Goal: Find specific page/section: Find specific page/section

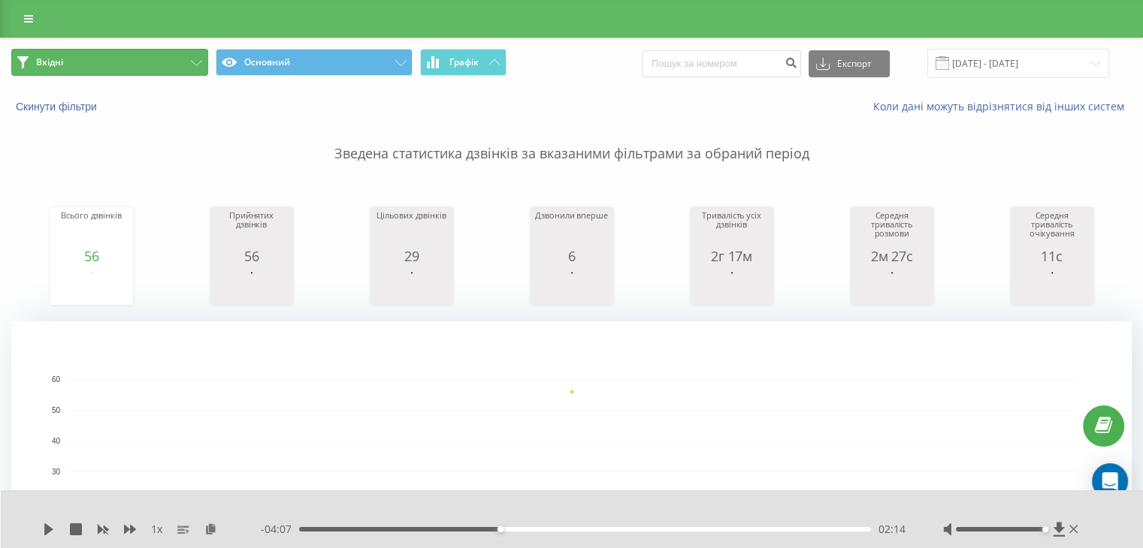
click at [119, 73] on button "Вхідні" at bounding box center [109, 62] width 197 height 27
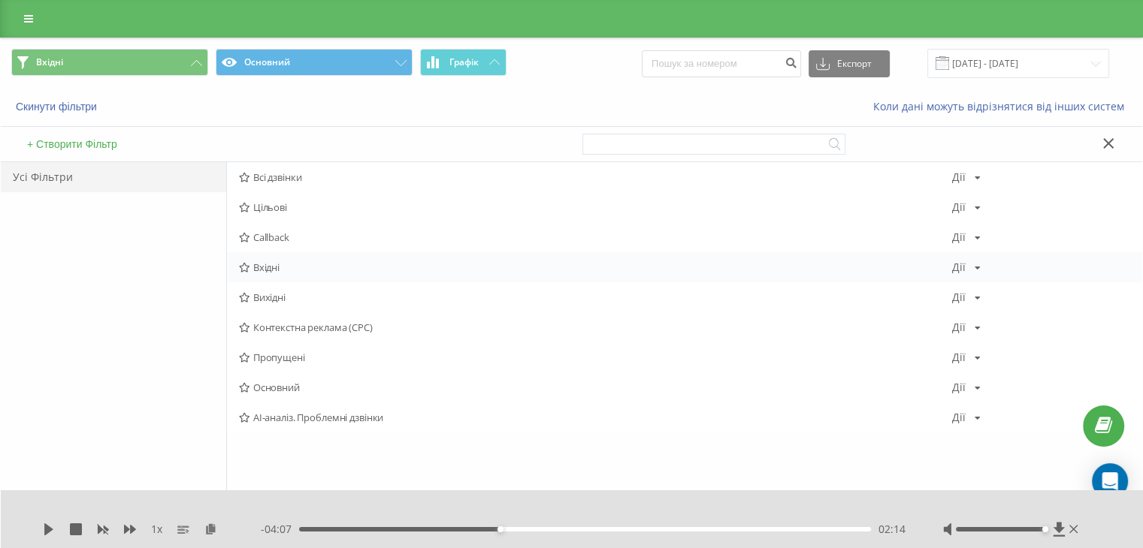
click at [264, 265] on span "Вхідні" at bounding box center [595, 267] width 713 height 11
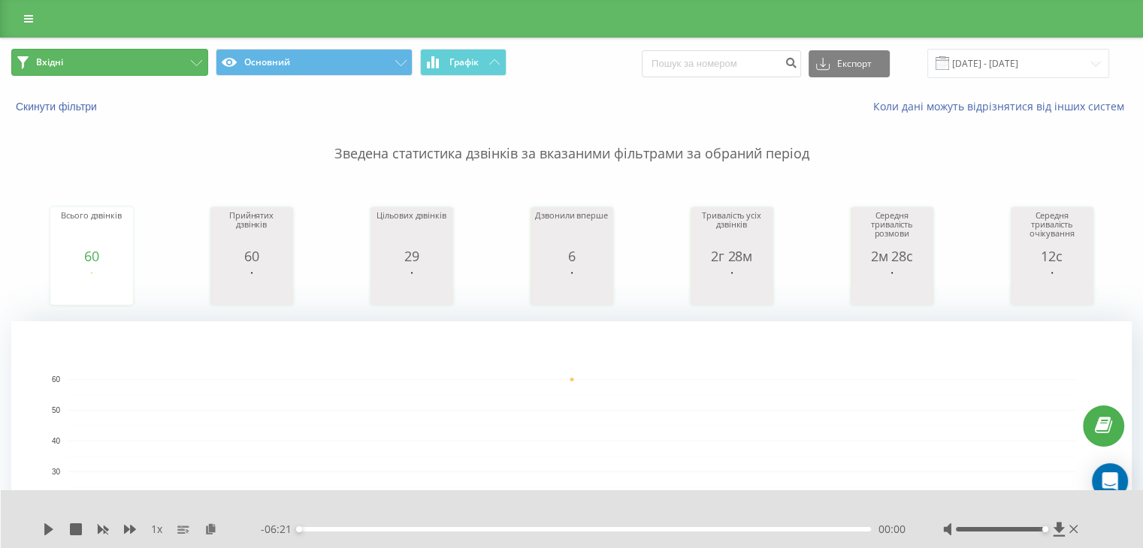
click at [135, 64] on button "Вхідні" at bounding box center [109, 62] width 197 height 27
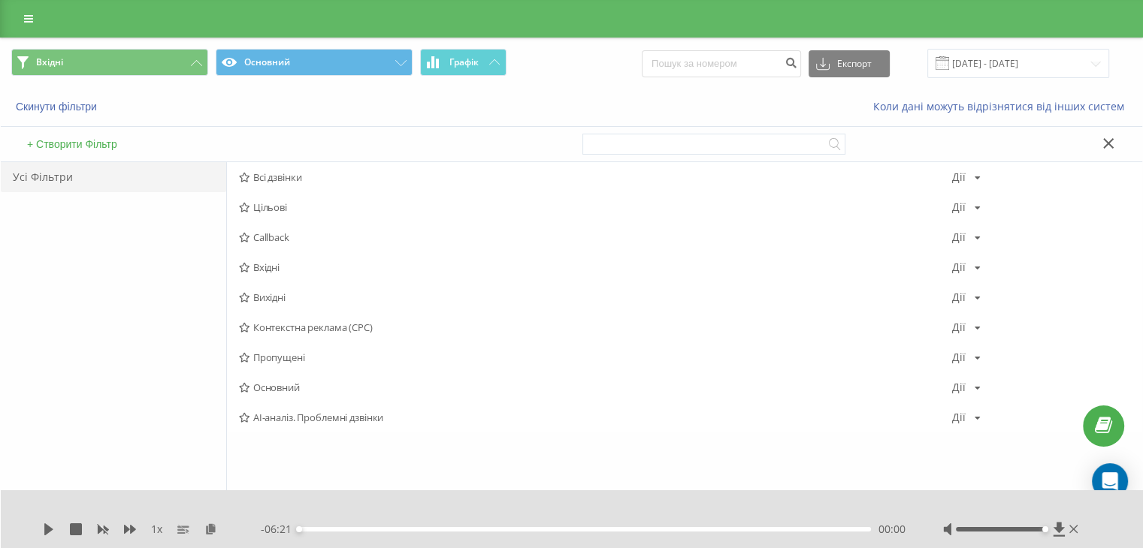
drag, startPoint x: 268, startPoint y: 270, endPoint x: 267, endPoint y: 241, distance: 29.3
click at [268, 270] on span "Вхідні" at bounding box center [595, 267] width 713 height 11
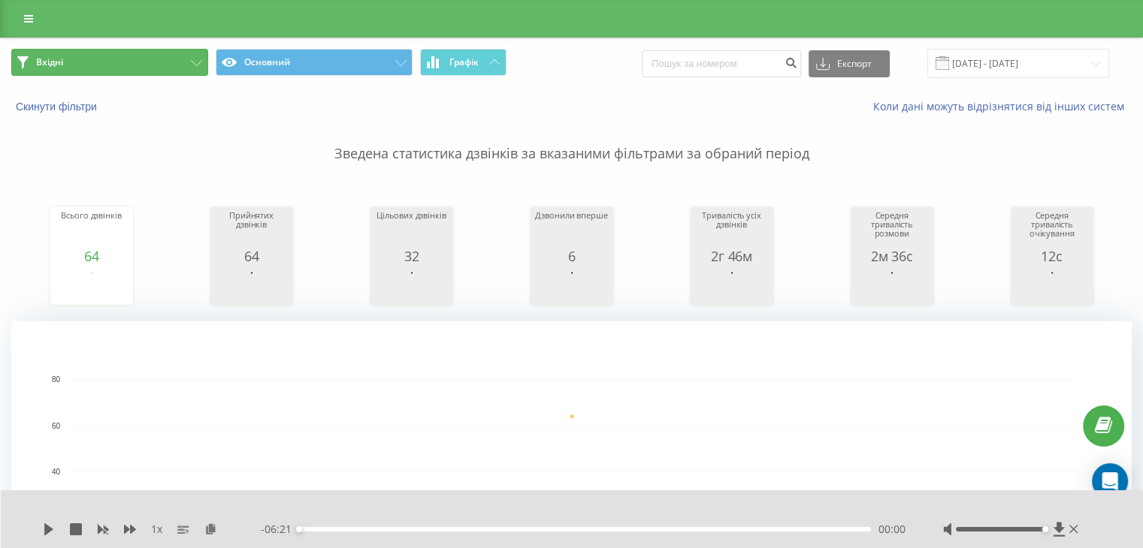
click at [171, 59] on button "Вхідні" at bounding box center [109, 62] width 197 height 27
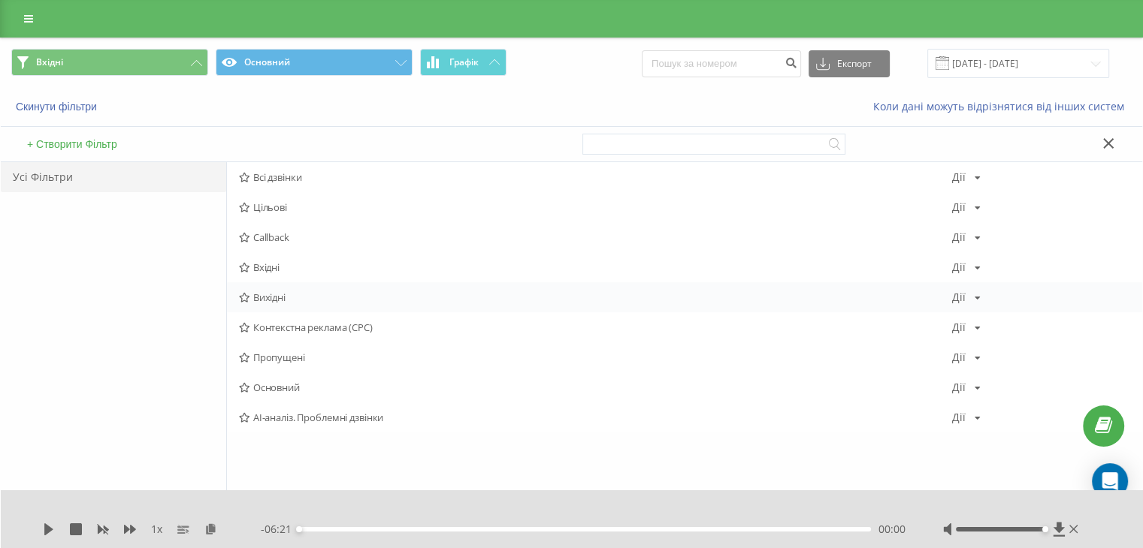
click at [276, 297] on span "Вихідні" at bounding box center [595, 297] width 713 height 11
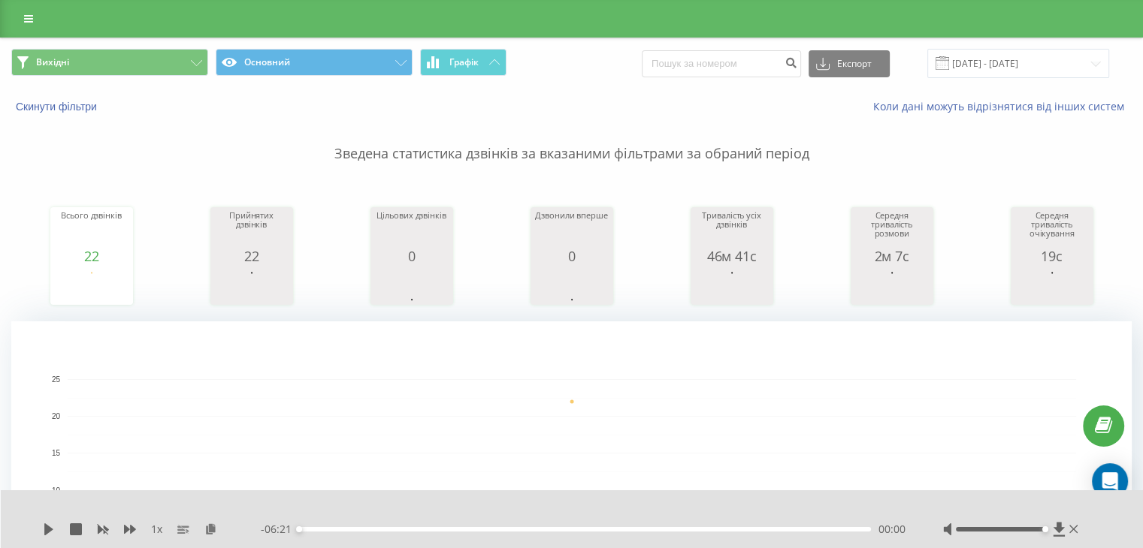
click at [171, 84] on div "Вихідні Основний Графік Експорт .csv .xls .xlsx [DATE] - [DATE]" at bounding box center [571, 63] width 1141 height 50
click at [162, 72] on button "Вихідні" at bounding box center [109, 62] width 197 height 27
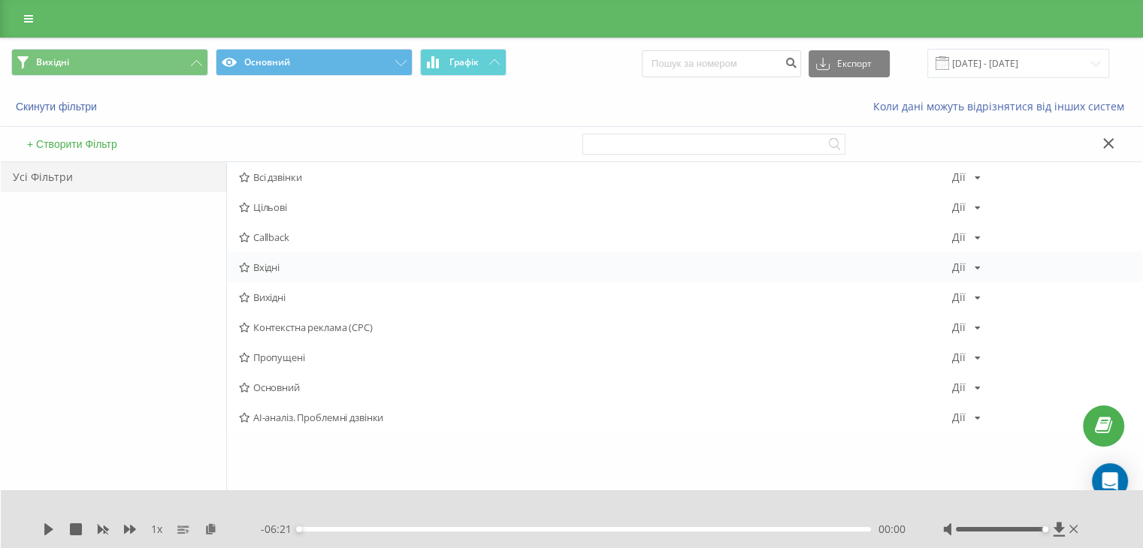
click at [291, 268] on span "Вхідні" at bounding box center [595, 267] width 713 height 11
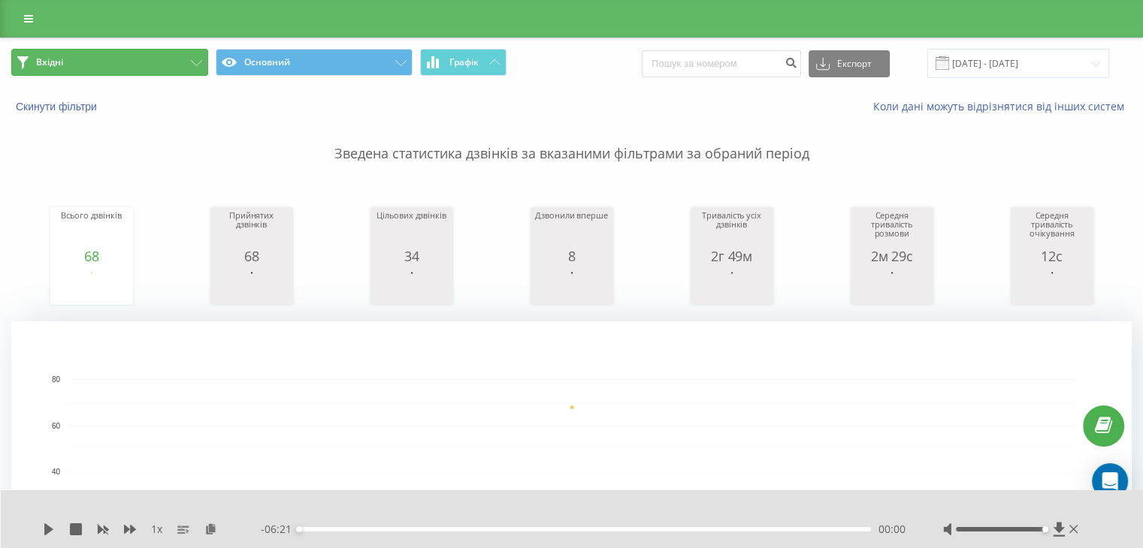
click at [132, 71] on button "Вхідні" at bounding box center [109, 62] width 197 height 27
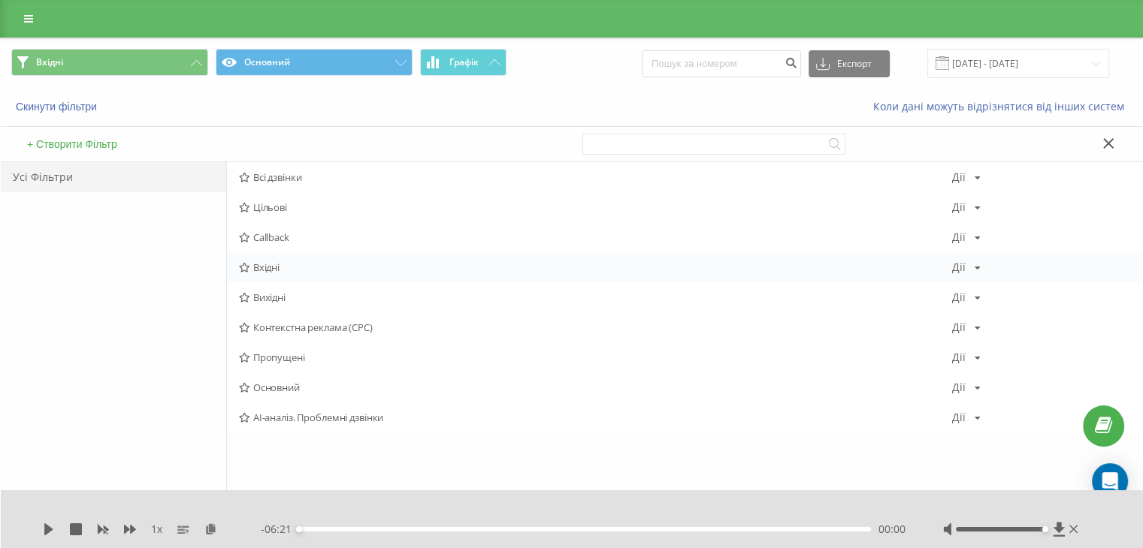
click at [279, 270] on span "Вхідні" at bounding box center [595, 267] width 713 height 11
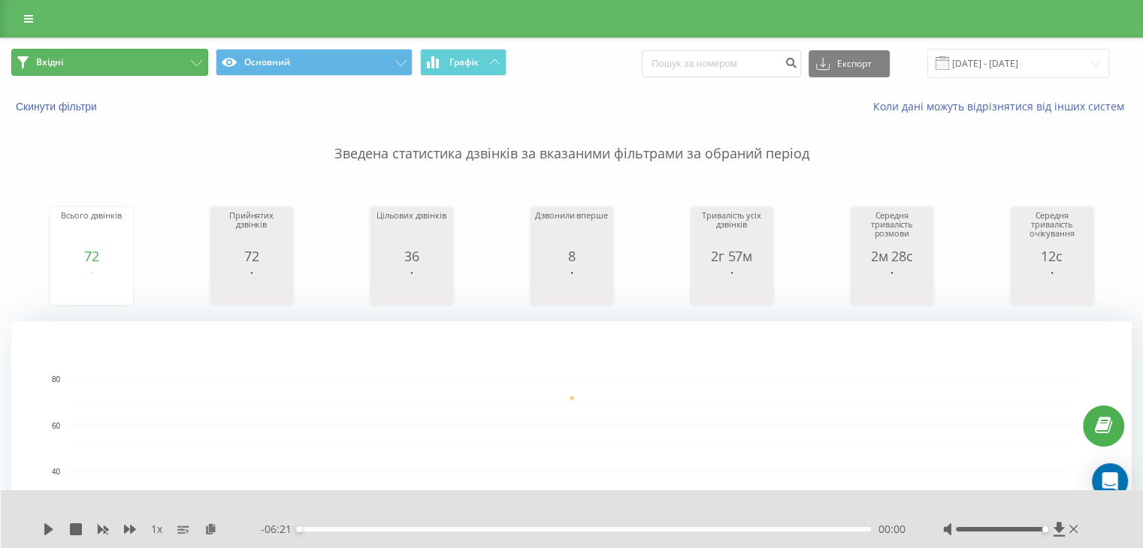
click at [135, 64] on button "Вхідні" at bounding box center [109, 62] width 197 height 27
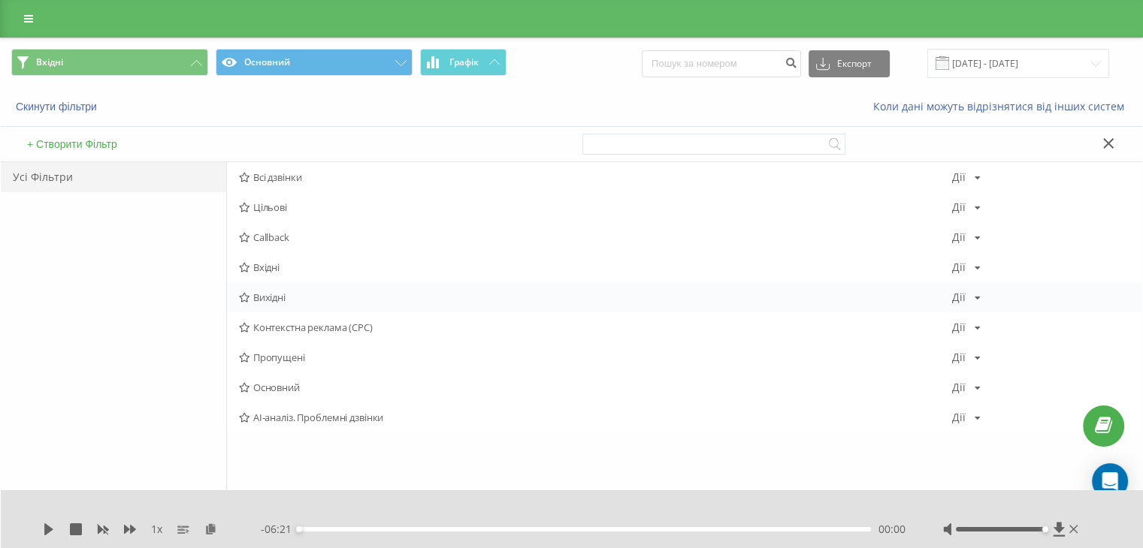
click at [274, 292] on span "Вихідні" at bounding box center [595, 297] width 713 height 11
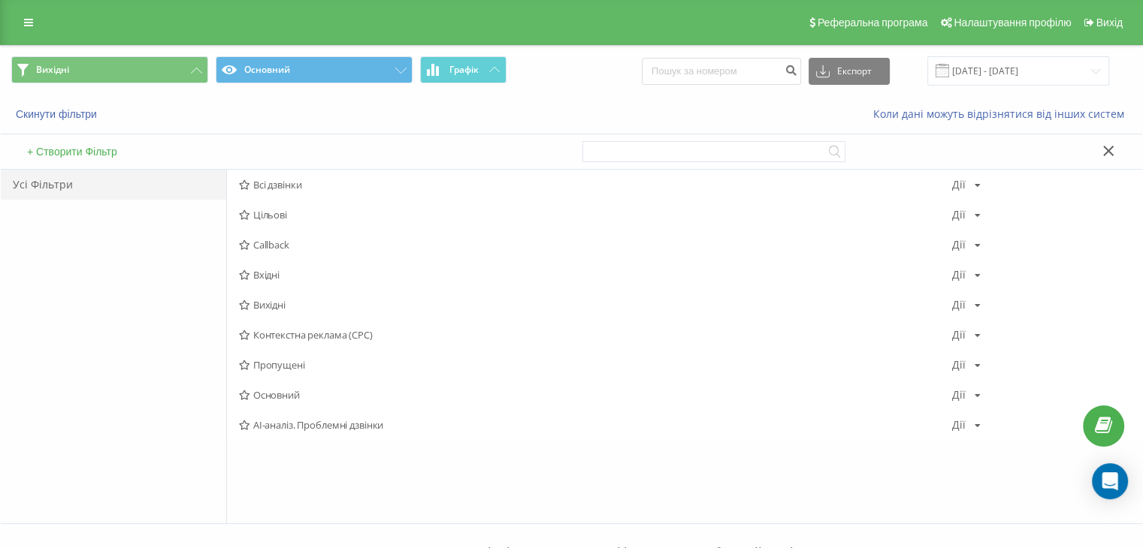
click at [276, 270] on span "Вхідні" at bounding box center [595, 275] width 713 height 11
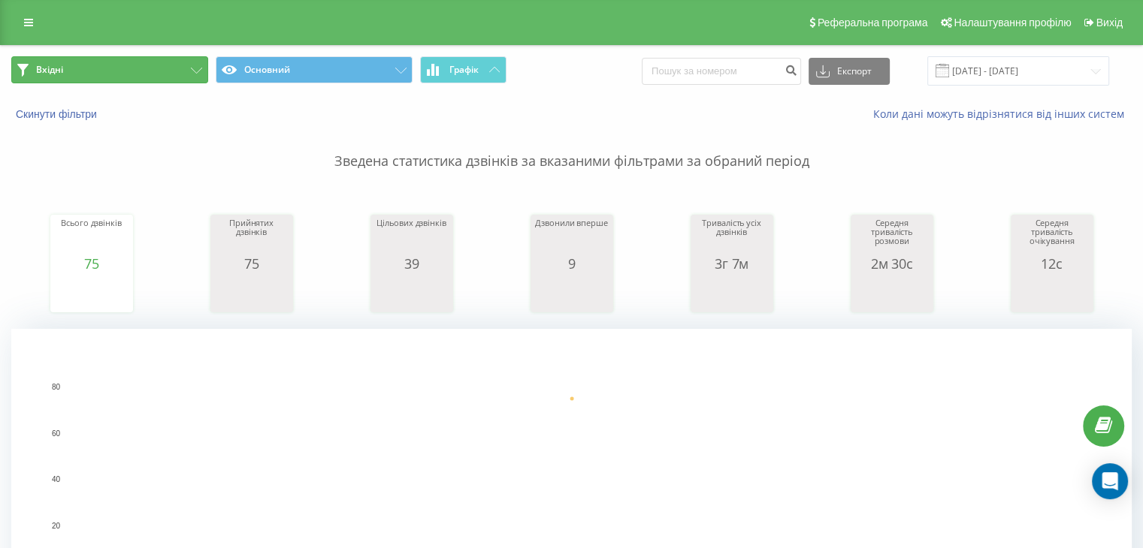
click at [153, 72] on button "Вхідні" at bounding box center [109, 69] width 197 height 27
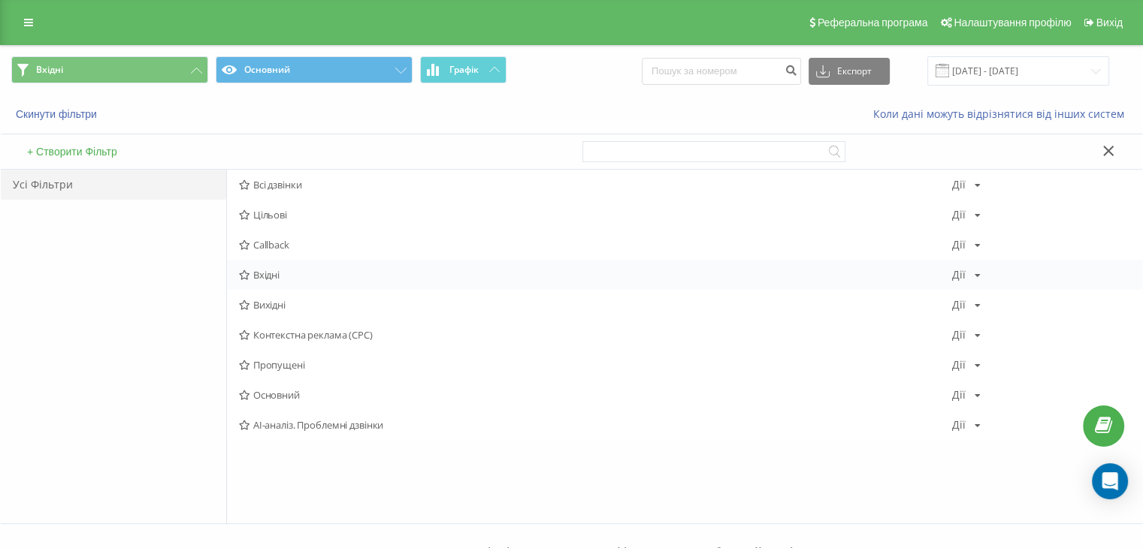
click at [281, 266] on div "Вхідні Дії Редагувати Копіювати Видалити За замовчуванням Поділитися" at bounding box center [684, 275] width 915 height 30
click at [280, 268] on div "Вхідні Дії Редагувати Копіювати Видалити За замовчуванням Поділитися" at bounding box center [684, 275] width 915 height 30
click at [279, 277] on span "Вхідні" at bounding box center [595, 275] width 713 height 11
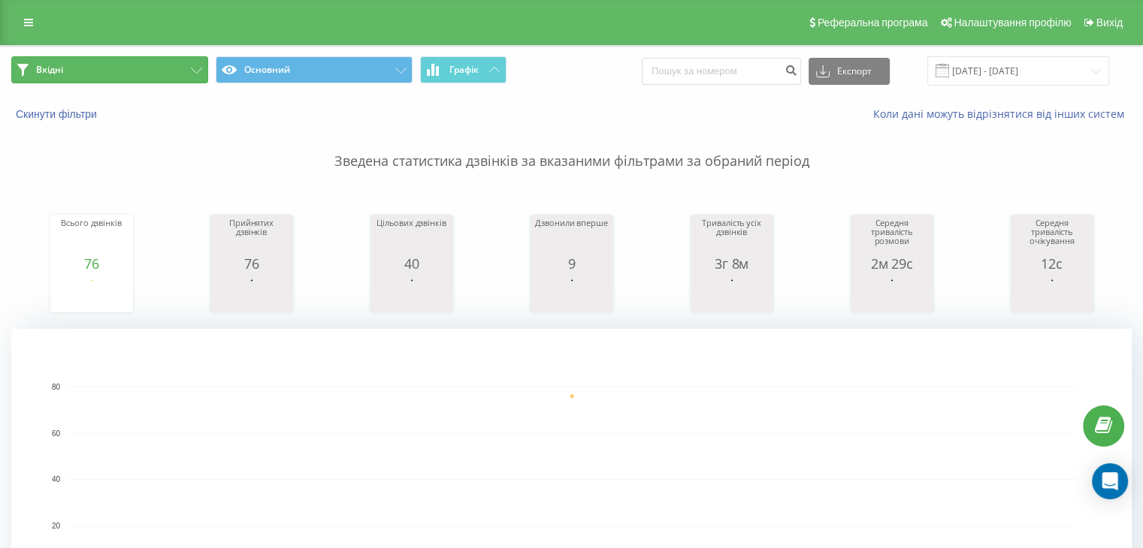
click at [168, 67] on button "Вхідні" at bounding box center [109, 69] width 197 height 27
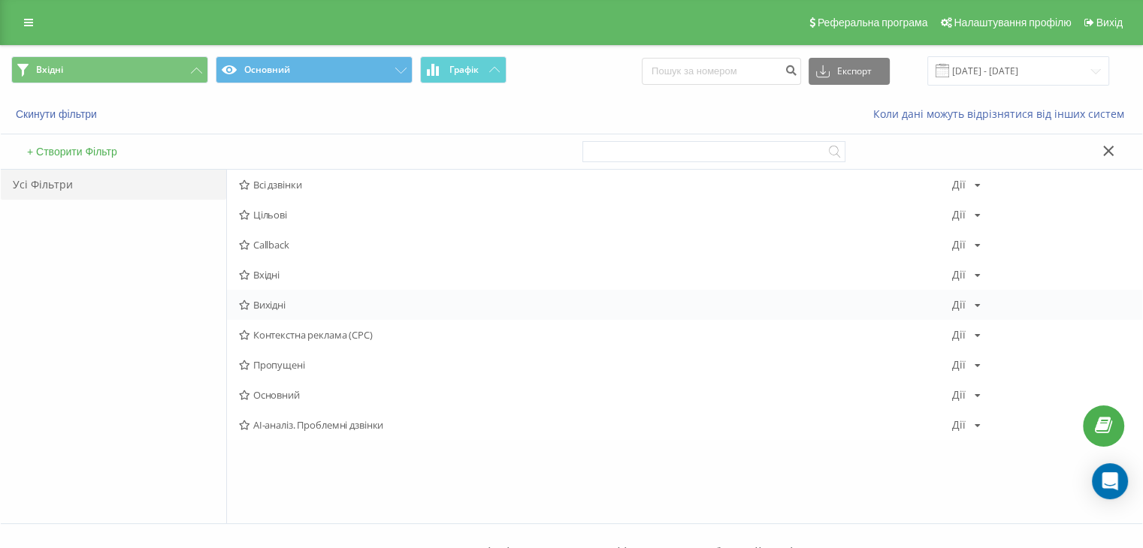
click at [282, 303] on span "Вихідні" at bounding box center [595, 305] width 713 height 11
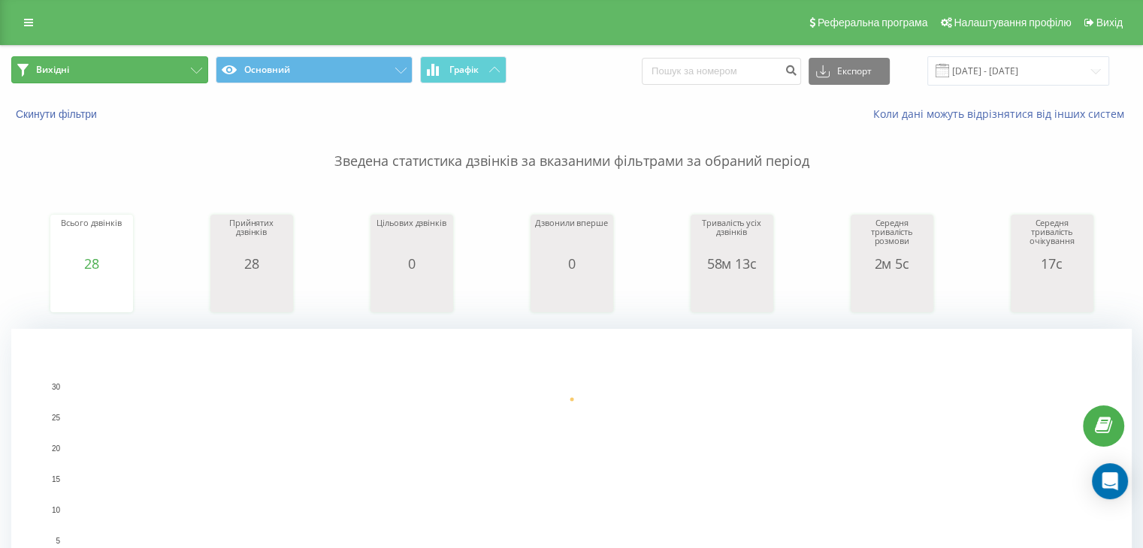
click at [123, 71] on button "Вихідні" at bounding box center [109, 69] width 197 height 27
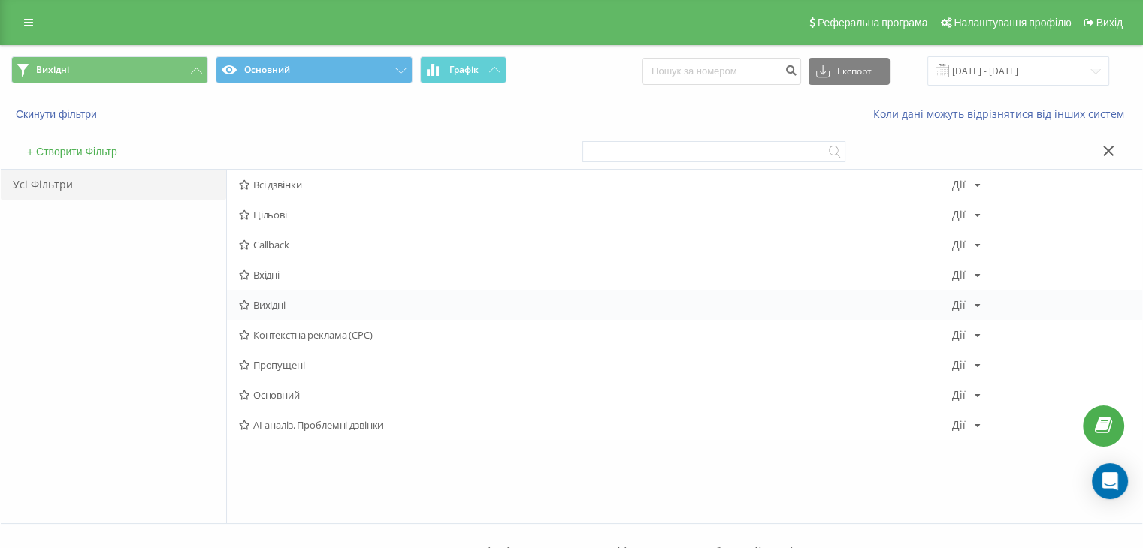
click at [288, 310] on div "Вихідні Дії Редагувати Копіювати Видалити За замовчуванням Поділитися" at bounding box center [684, 305] width 915 height 30
click at [285, 309] on span "Вихідні" at bounding box center [595, 305] width 713 height 11
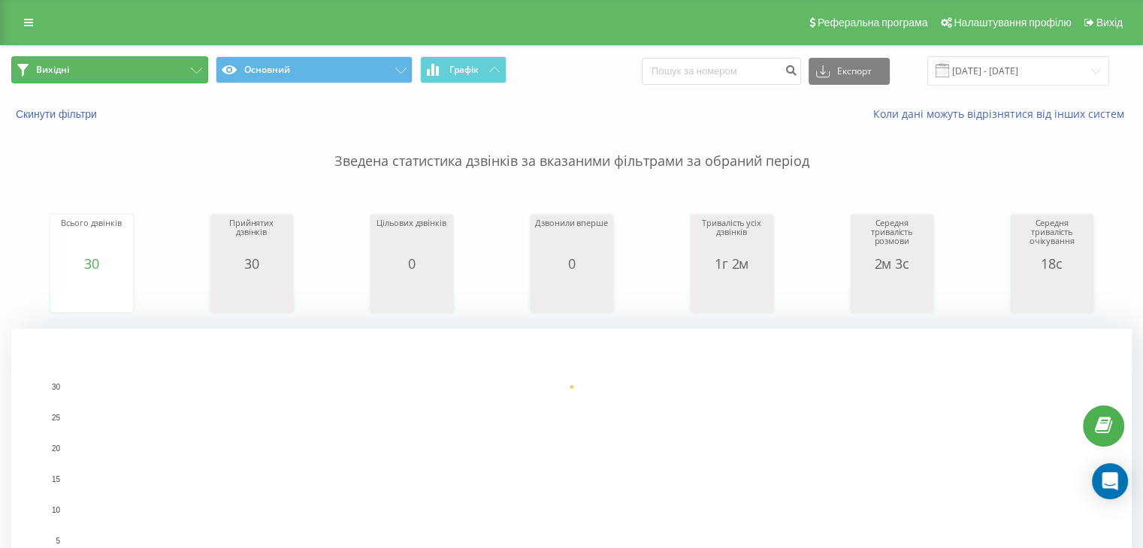
click at [156, 64] on button "Вихідні" at bounding box center [109, 69] width 197 height 27
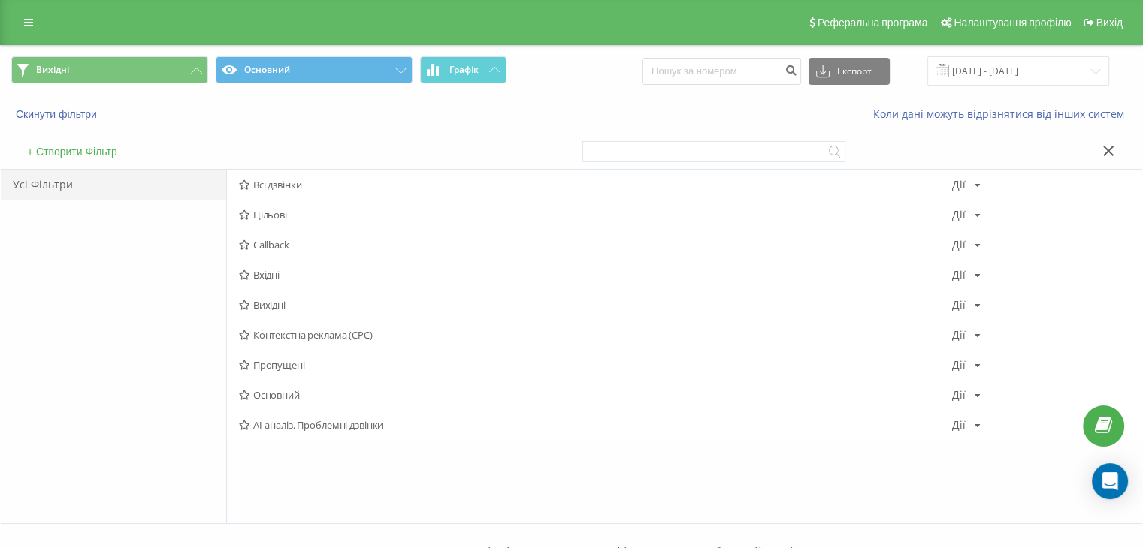
drag, startPoint x: 264, startPoint y: 300, endPoint x: 266, endPoint y: 281, distance: 19.6
click at [265, 300] on span "Вихідні" at bounding box center [595, 305] width 713 height 11
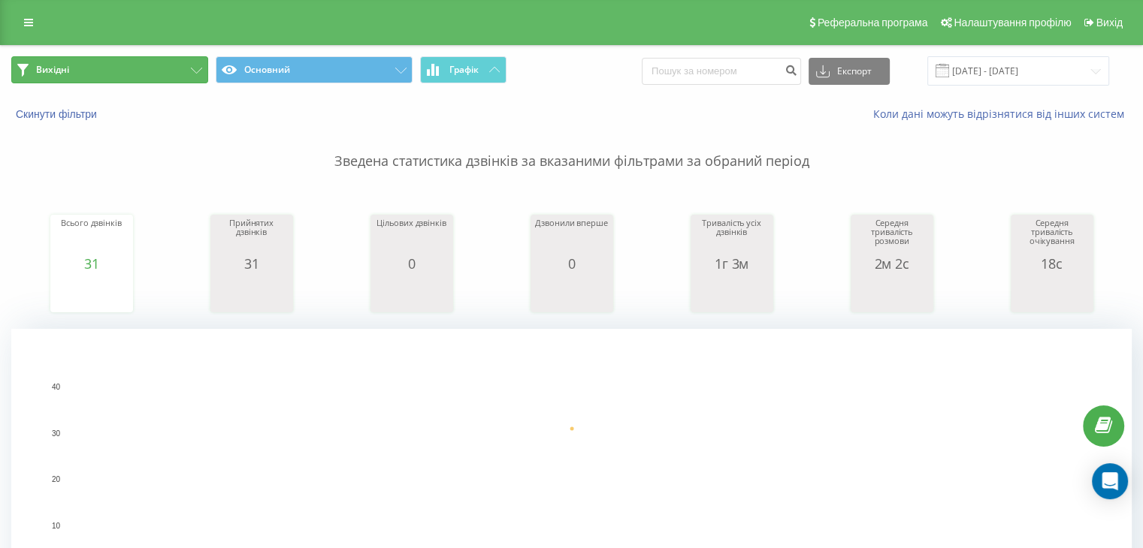
drag, startPoint x: 160, startPoint y: 67, endPoint x: 217, endPoint y: 119, distance: 77.6
click at [160, 68] on button "Вихідні" at bounding box center [109, 69] width 197 height 27
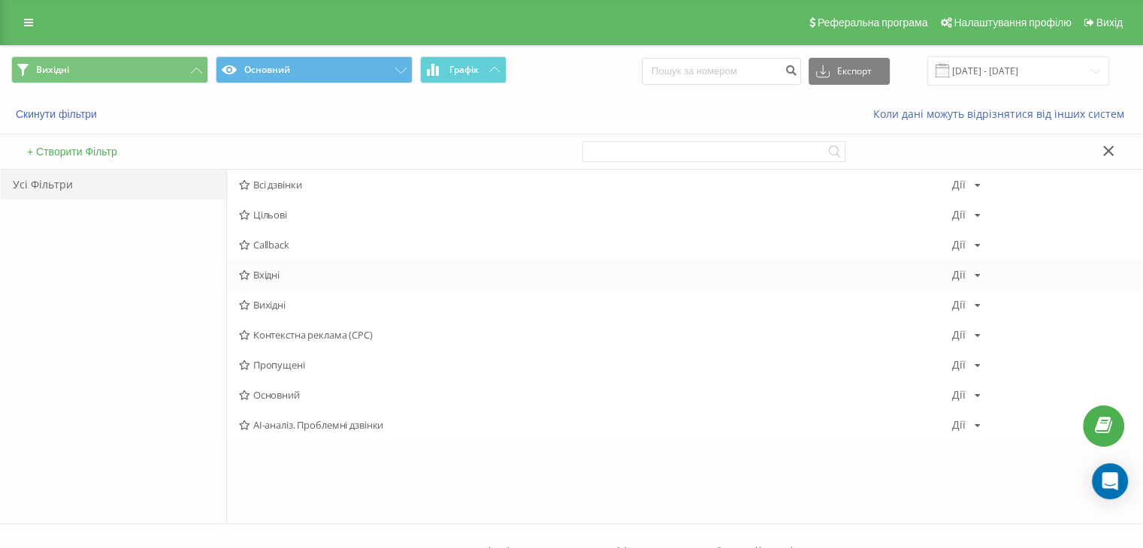
click at [304, 270] on span "Вхідні" at bounding box center [595, 275] width 713 height 11
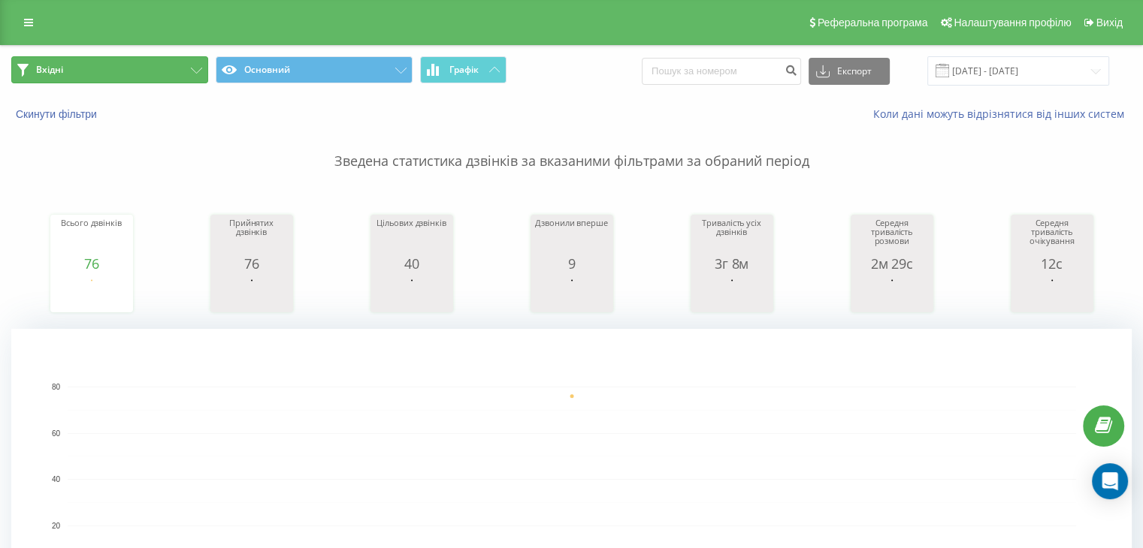
click at [122, 68] on button "Вхідні" at bounding box center [109, 69] width 197 height 27
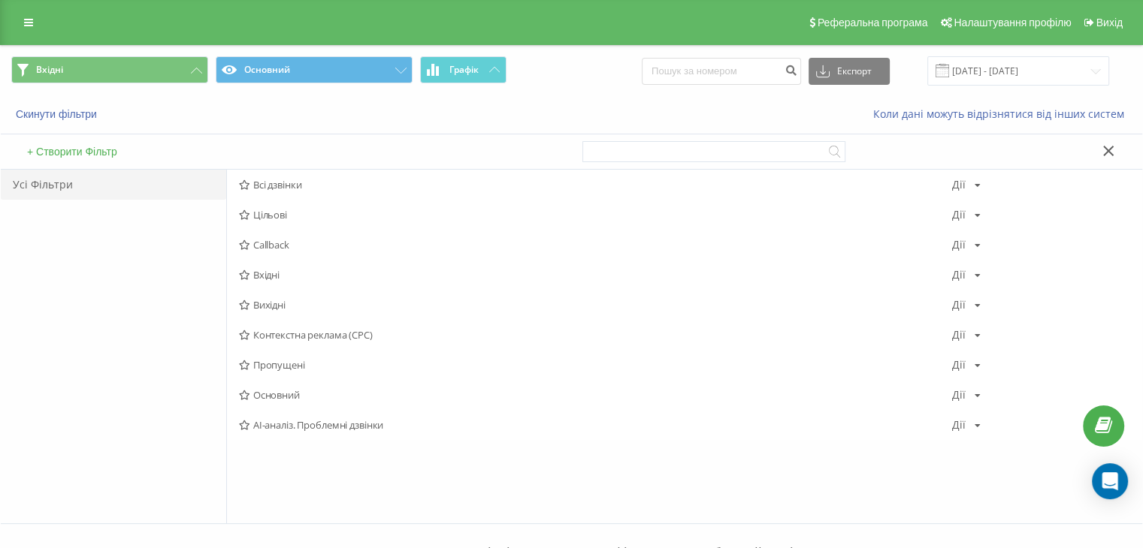
click at [259, 305] on span "Вихідні" at bounding box center [595, 305] width 713 height 11
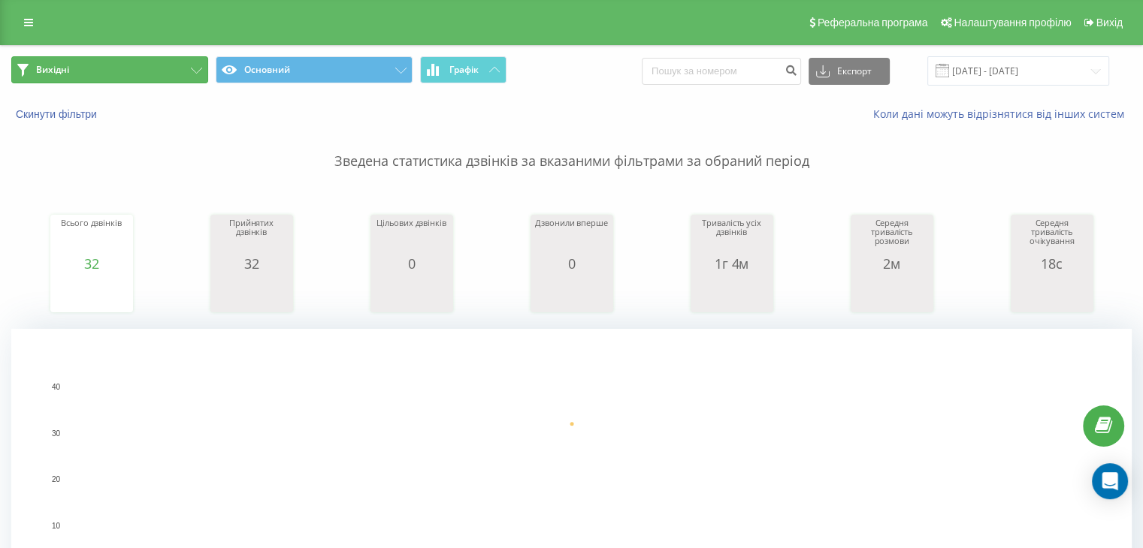
click at [110, 74] on button "Вихідні" at bounding box center [109, 69] width 197 height 27
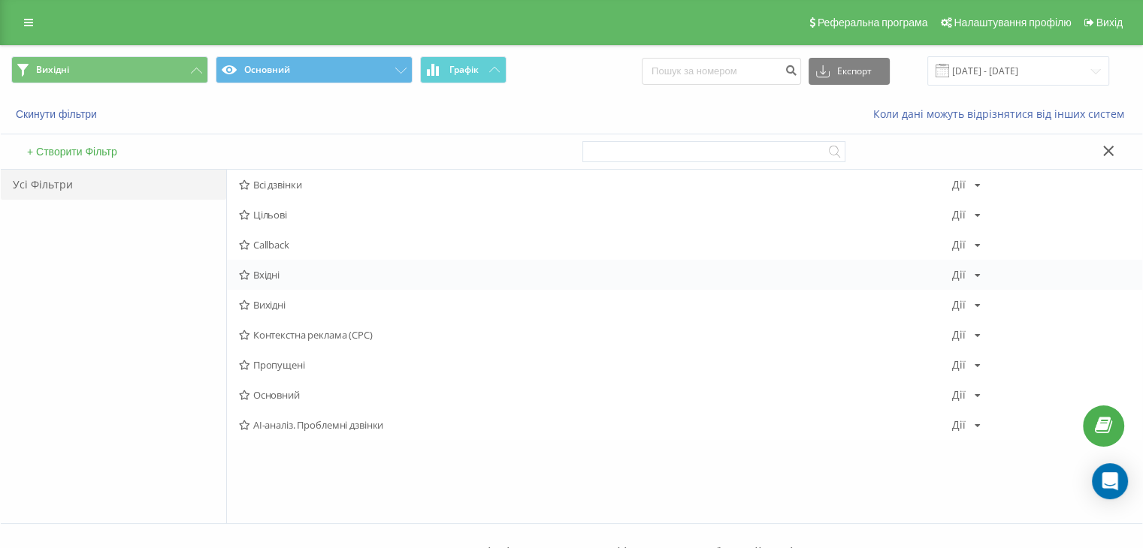
click at [270, 273] on span "Вхідні" at bounding box center [595, 275] width 713 height 11
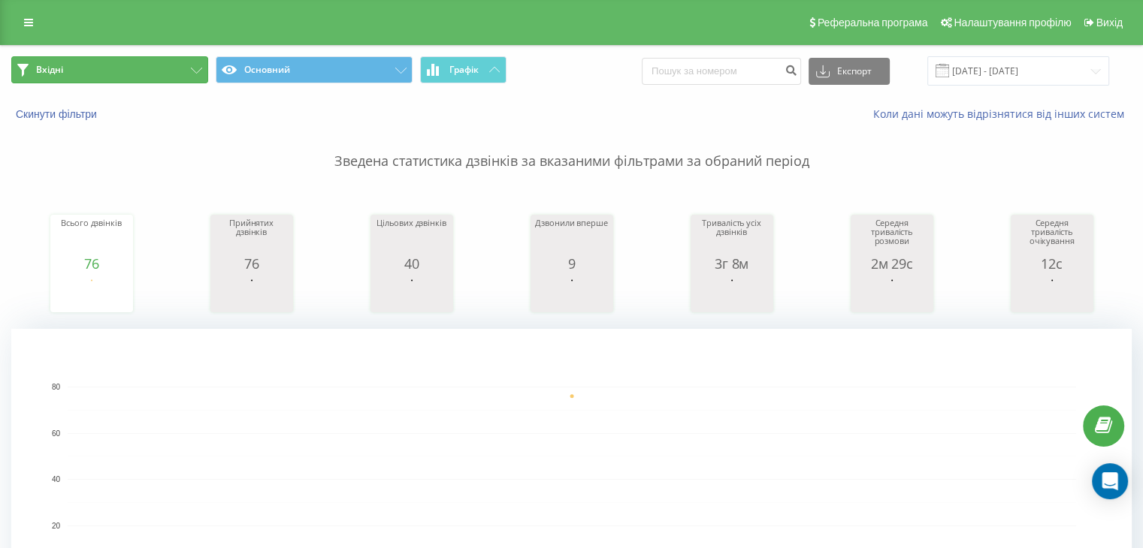
click at [136, 67] on button "Вхідні" at bounding box center [109, 69] width 197 height 27
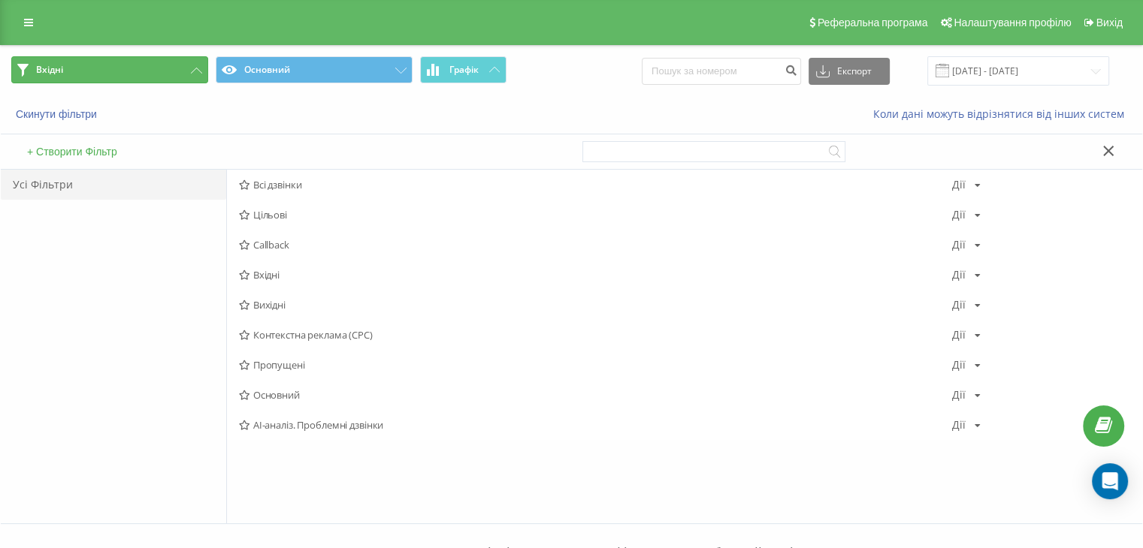
click at [142, 63] on button "Вхідні" at bounding box center [109, 69] width 197 height 27
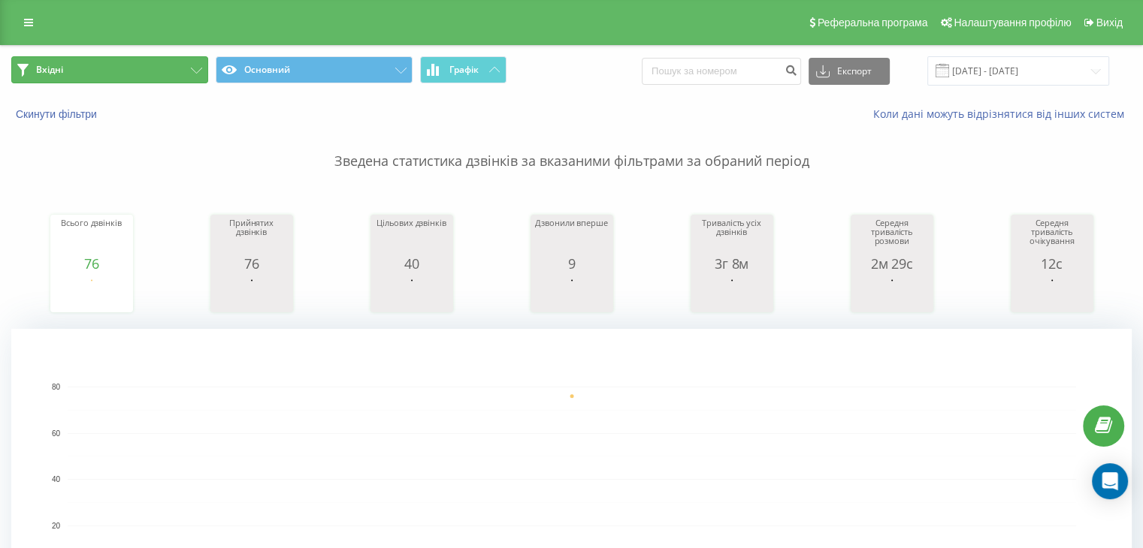
drag, startPoint x: 142, startPoint y: 63, endPoint x: 198, endPoint y: 128, distance: 85.2
click at [143, 63] on button "Вхідні" at bounding box center [109, 69] width 197 height 27
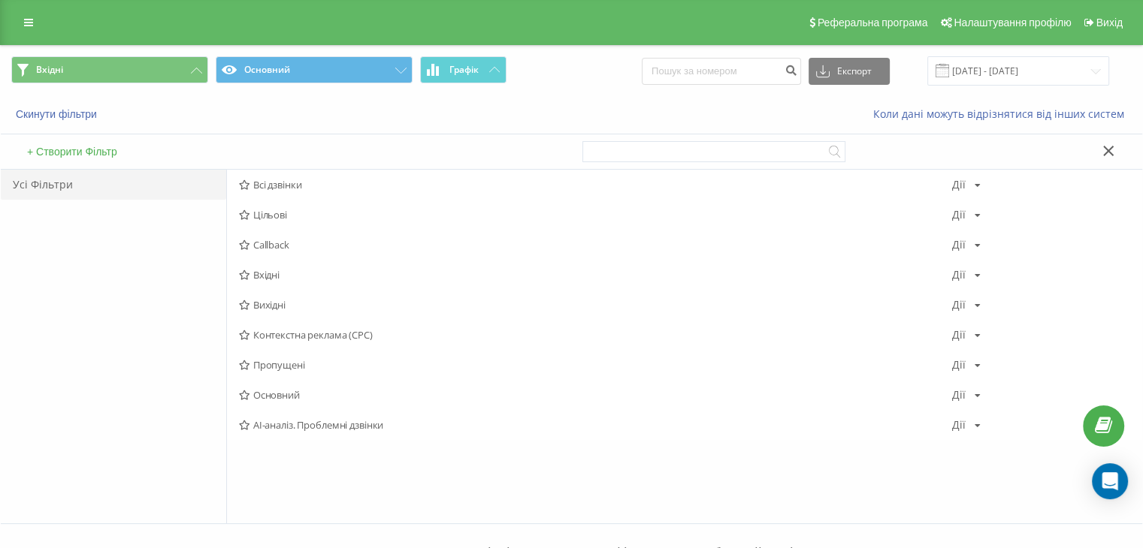
click at [320, 306] on span "Вихідні" at bounding box center [595, 305] width 713 height 11
